Goal: Task Accomplishment & Management: Use online tool/utility

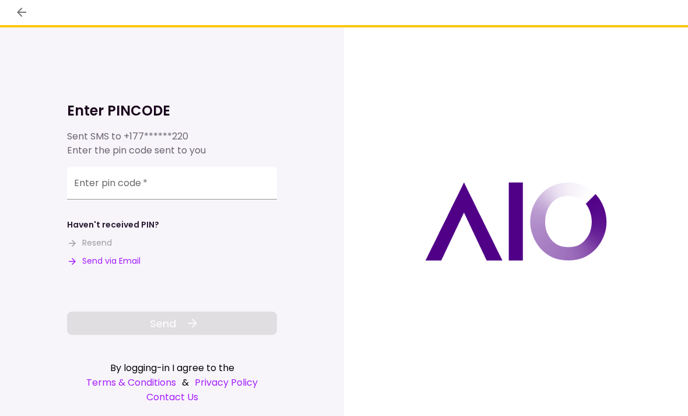
click at [100, 184] on input "Enter pin code   *" at bounding box center [172, 183] width 210 height 33
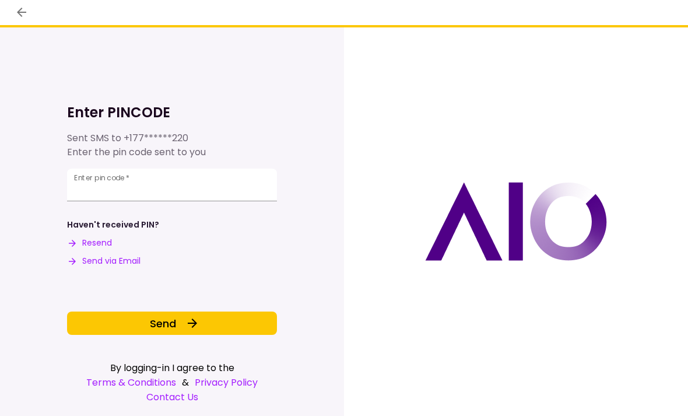
type input "******"
click at [153, 324] on span "Send" at bounding box center [163, 324] width 26 height 16
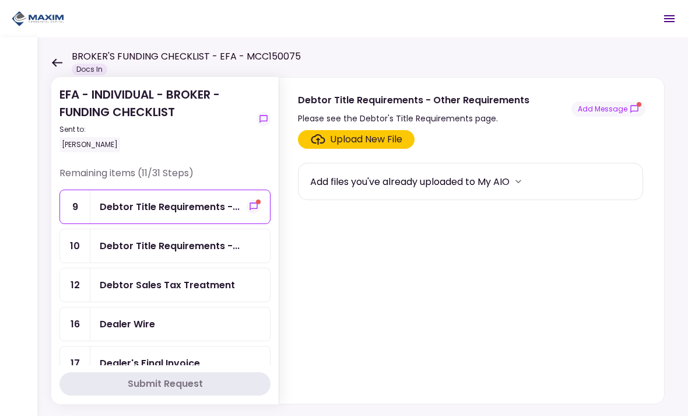
click at [127, 206] on div "Debtor Title Requirements -..." at bounding box center [170, 206] width 140 height 15
click at [234, 214] on div "Debtor Title Requirements -..." at bounding box center [180, 206] width 180 height 33
click at [603, 115] on button "Add Message" at bounding box center [609, 108] width 74 height 15
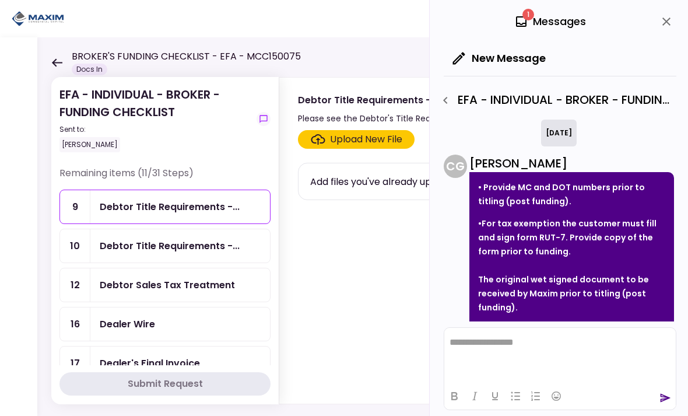
scroll to position [344, 0]
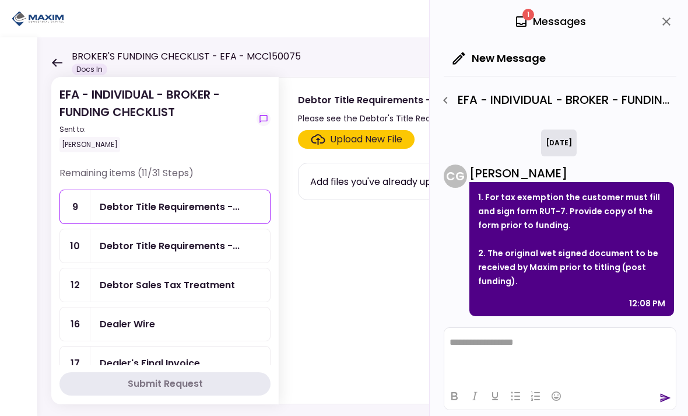
click at [144, 248] on div "Debtor Title Requirements -..." at bounding box center [170, 246] width 140 height 15
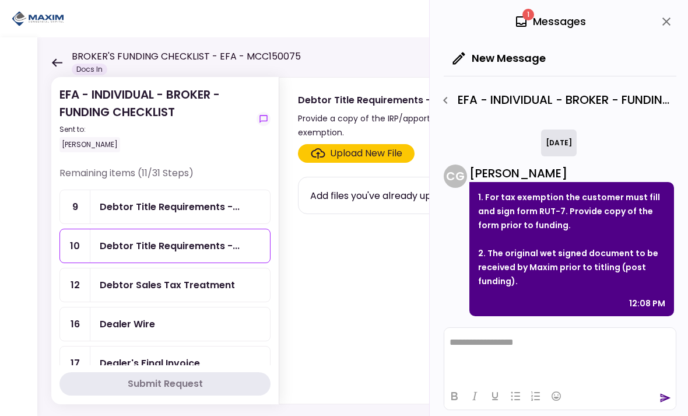
click at [134, 240] on div "Debtor Title Requirements -..." at bounding box center [170, 246] width 140 height 15
click at [136, 279] on div "Debtor Sales Tax Treatment" at bounding box center [167, 285] width 135 height 15
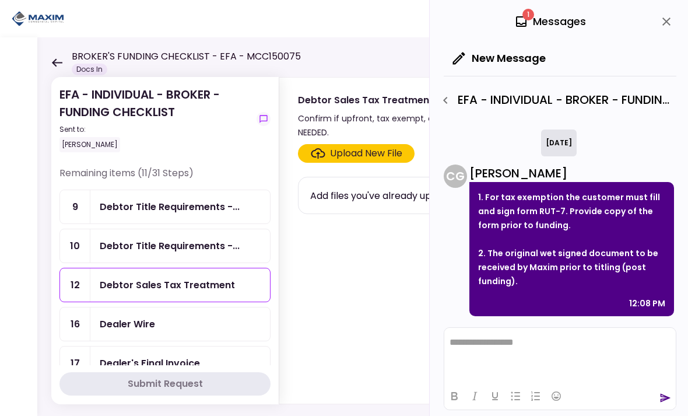
click at [665, 26] on icon "close" at bounding box center [667, 22] width 14 height 14
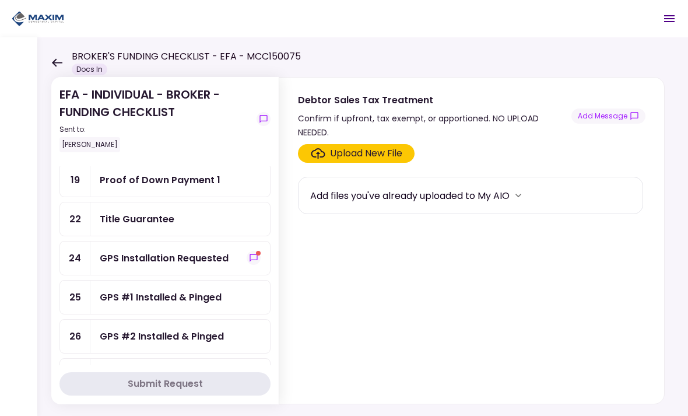
scroll to position [222, 0]
click at [162, 257] on div "GPS Installation Requested" at bounding box center [164, 258] width 129 height 15
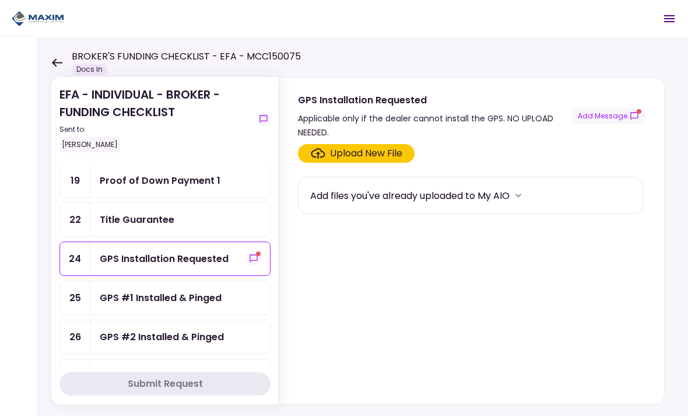
click at [607, 118] on button "Add Message" at bounding box center [609, 115] width 74 height 15
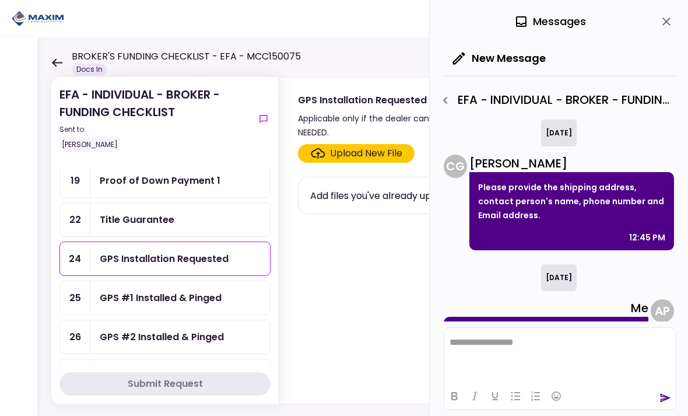
scroll to position [395, 0]
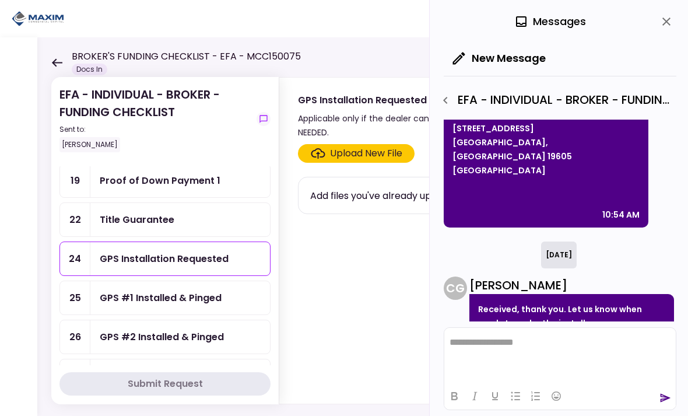
click at [33, 258] on div at bounding box center [18, 226] width 37 height 379
click at [125, 216] on div "Title Guarantee" at bounding box center [137, 219] width 75 height 15
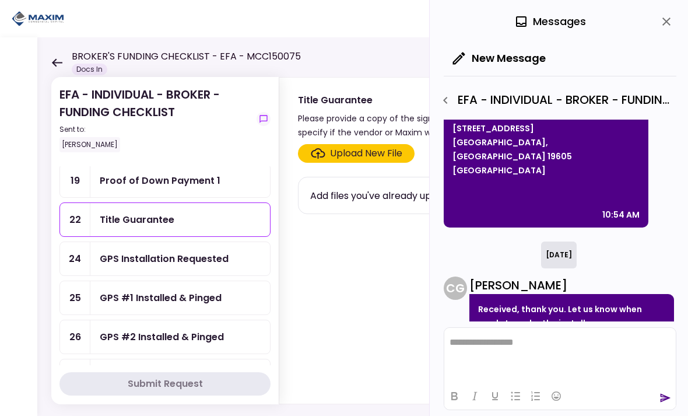
click at [667, 22] on icon "close" at bounding box center [667, 21] width 8 height 8
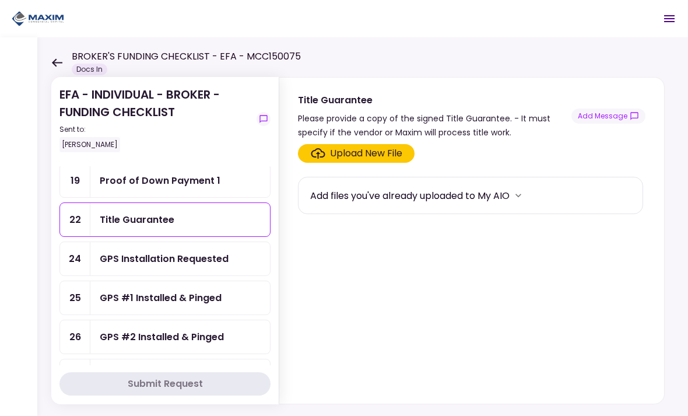
click at [128, 220] on div "Title Guarantee" at bounding box center [137, 219] width 75 height 15
click at [608, 117] on button "Add Message" at bounding box center [609, 115] width 74 height 15
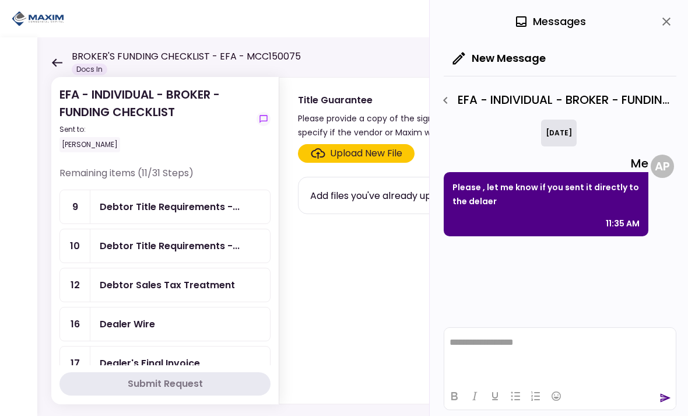
click at [664, 24] on icon "close" at bounding box center [667, 21] width 8 height 8
